Goal: Communication & Community: Answer question/provide support

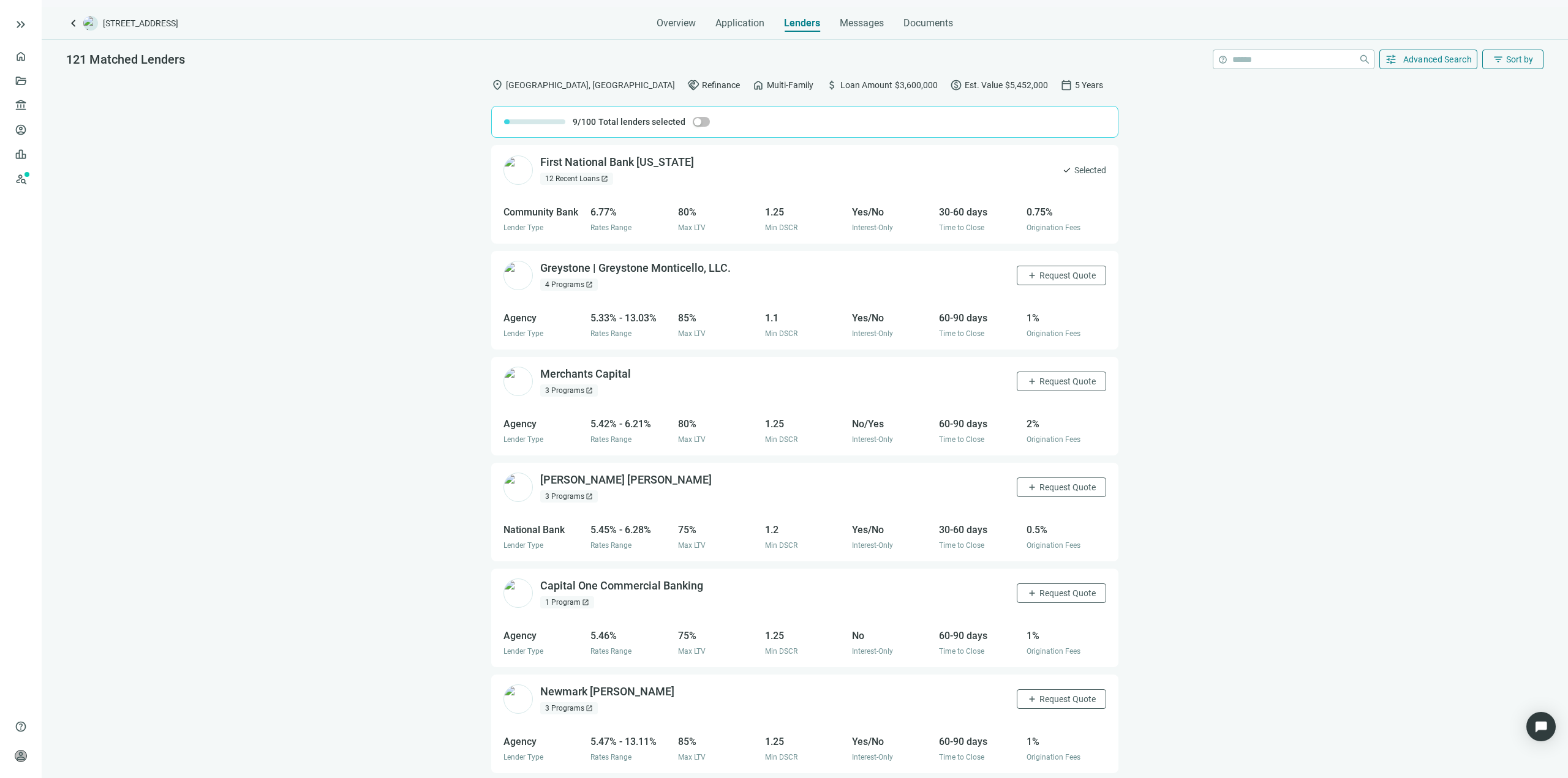
scroll to position [4215, 0]
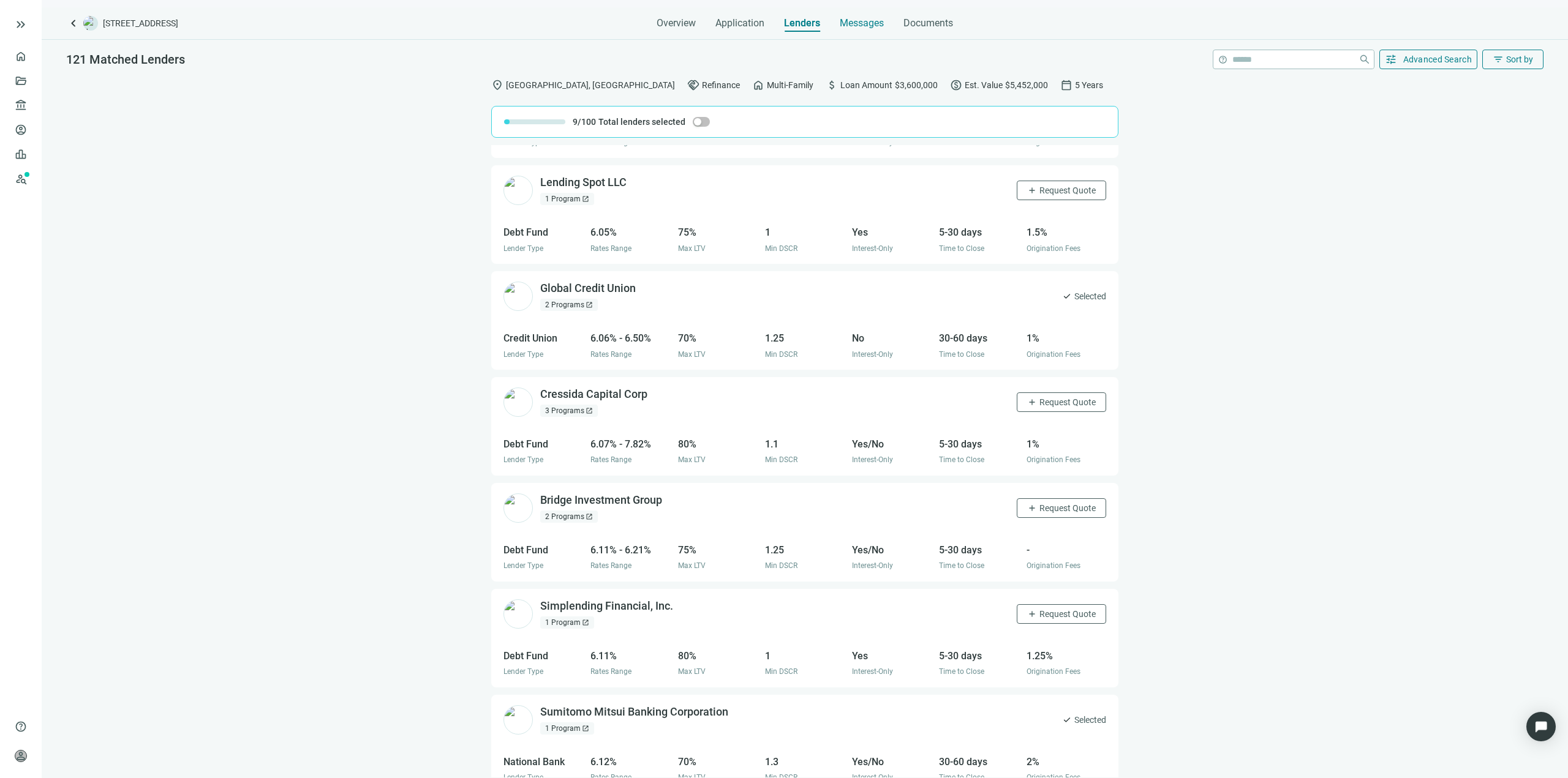
click at [868, 24] on span "Messages" at bounding box center [861, 23] width 44 height 12
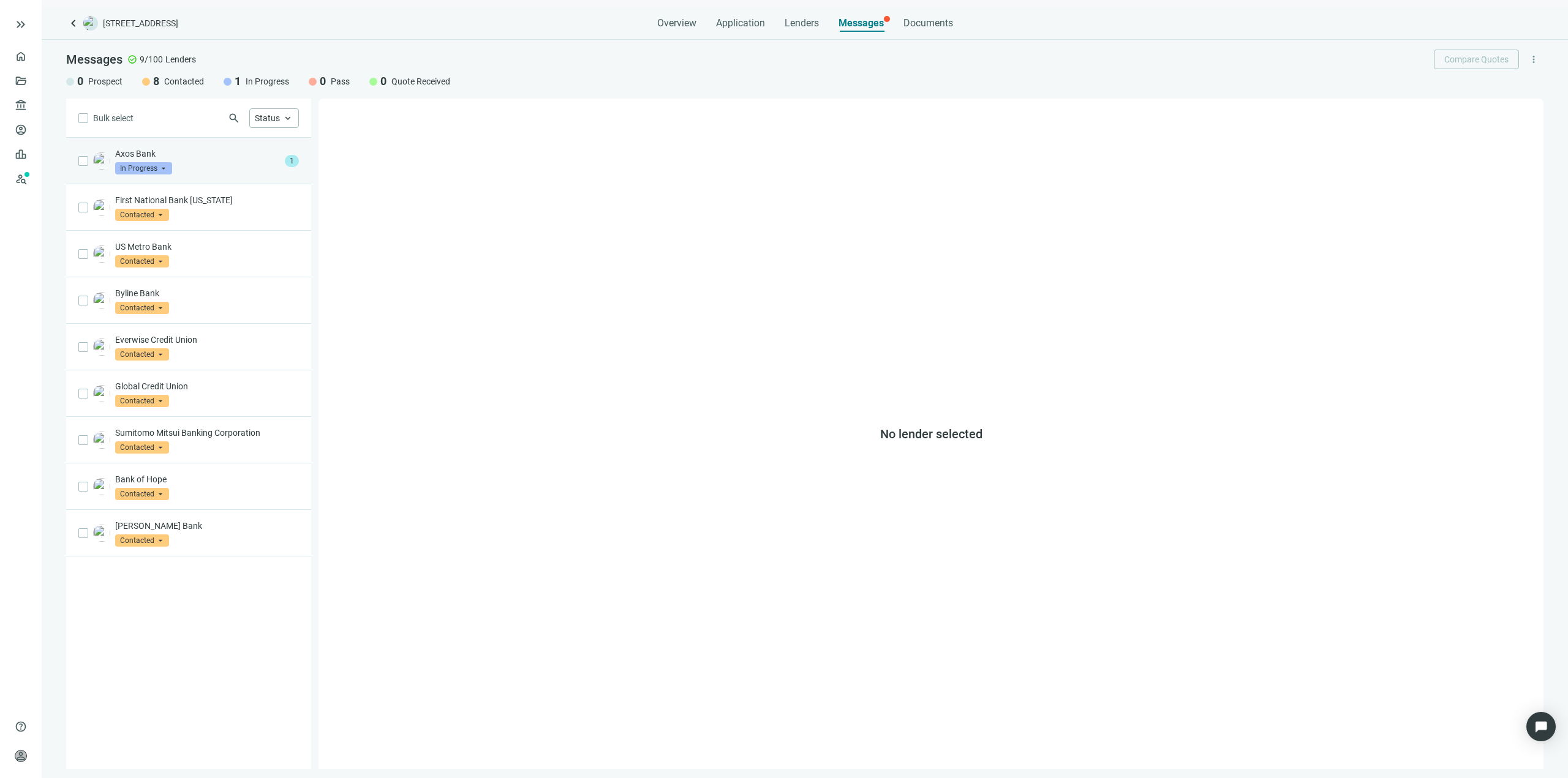
click at [240, 169] on div "Axos Bank In Progress arrow_drop_down" at bounding box center [197, 161] width 164 height 27
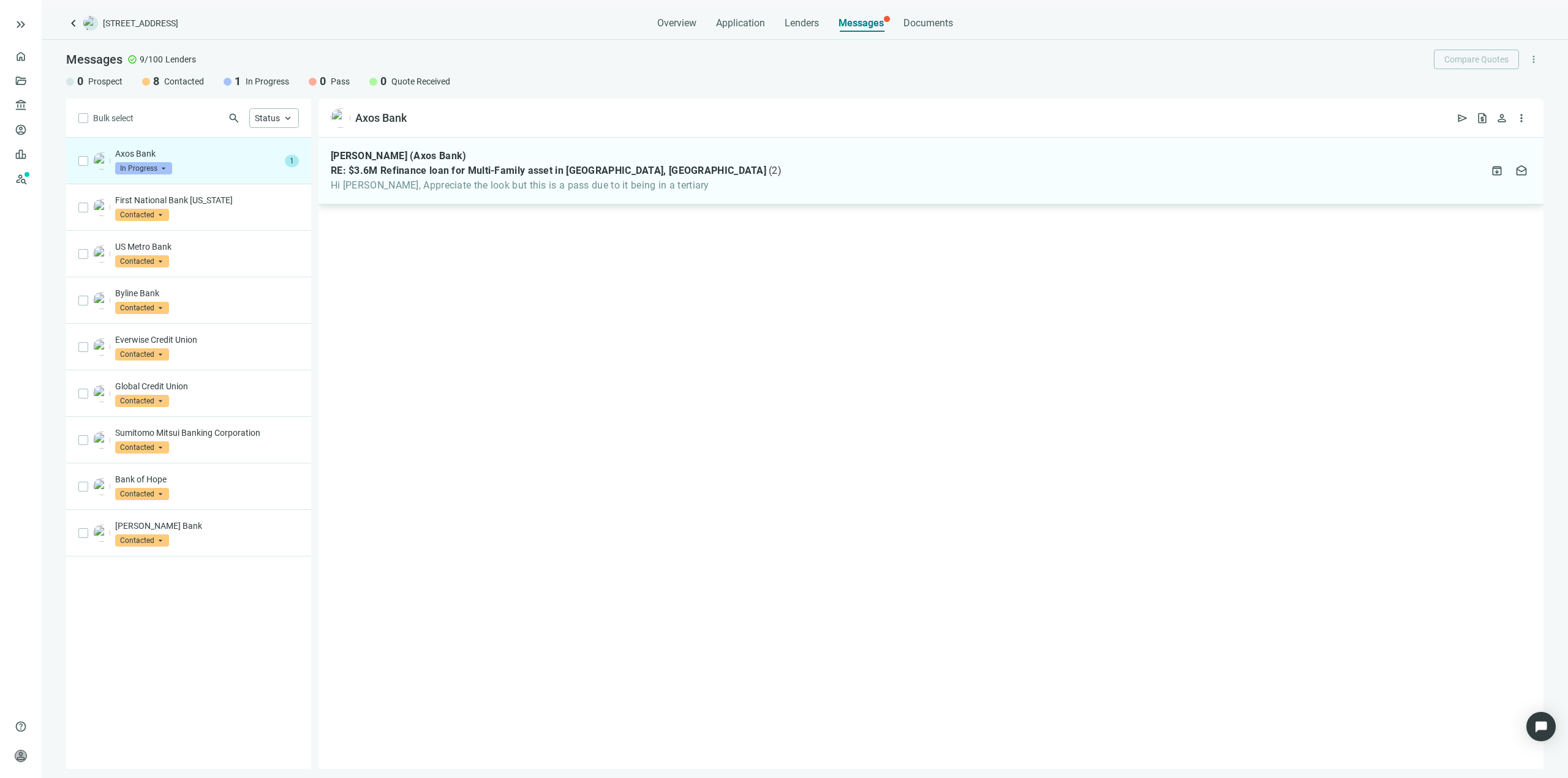
click at [613, 161] on div "[PERSON_NAME] (Axos Bank)" at bounding box center [556, 156] width 451 height 13
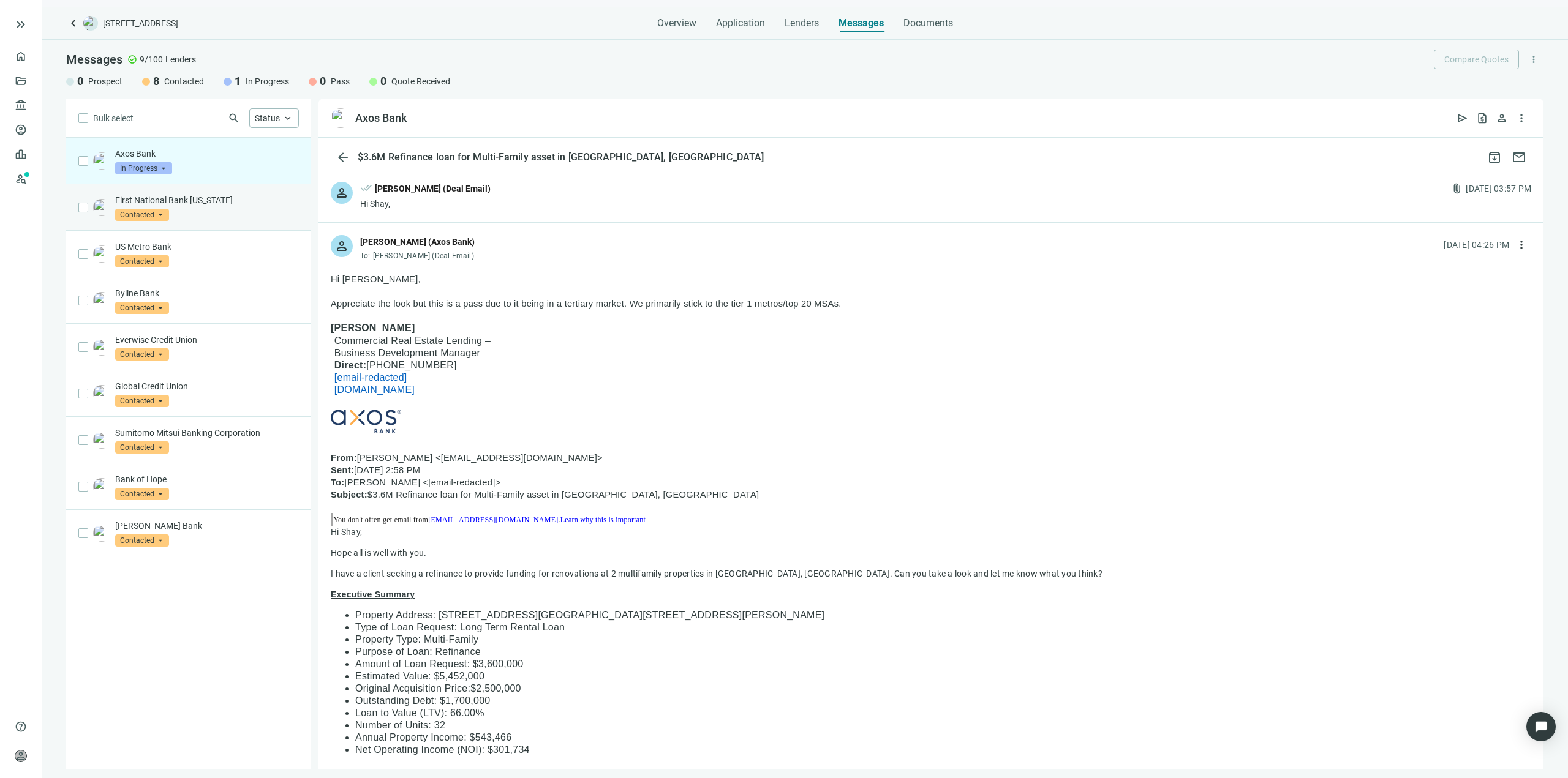
click at [180, 219] on div "First National Bank [US_STATE] Contacted arrow_drop_down" at bounding box center [207, 208] width 184 height 27
